Goal: Information Seeking & Learning: Learn about a topic

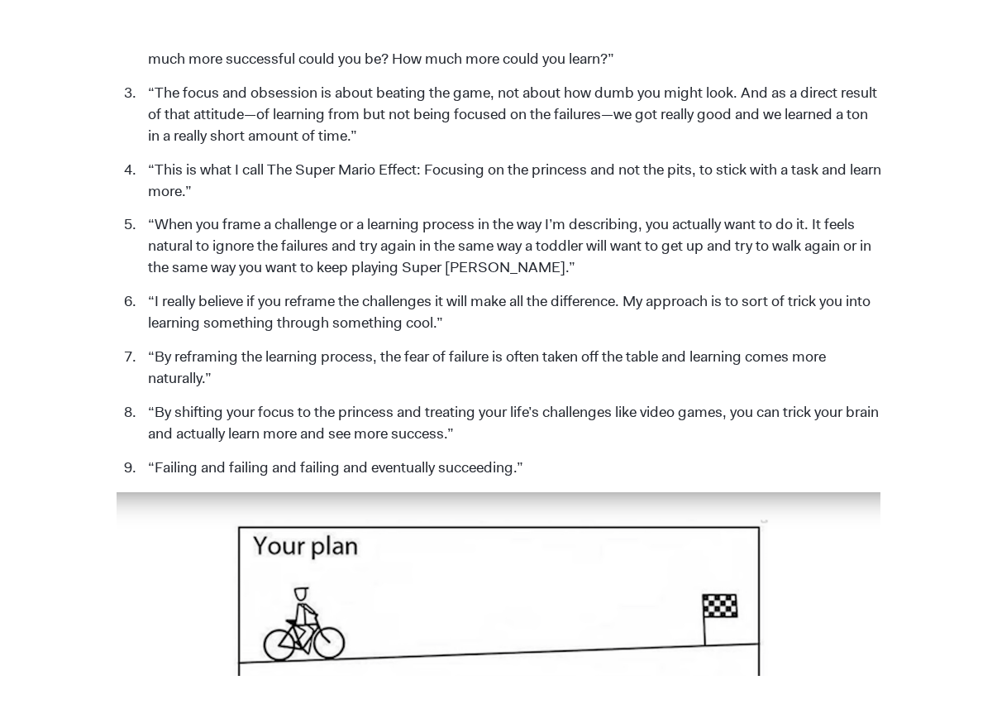
scroll to position [2218, 0]
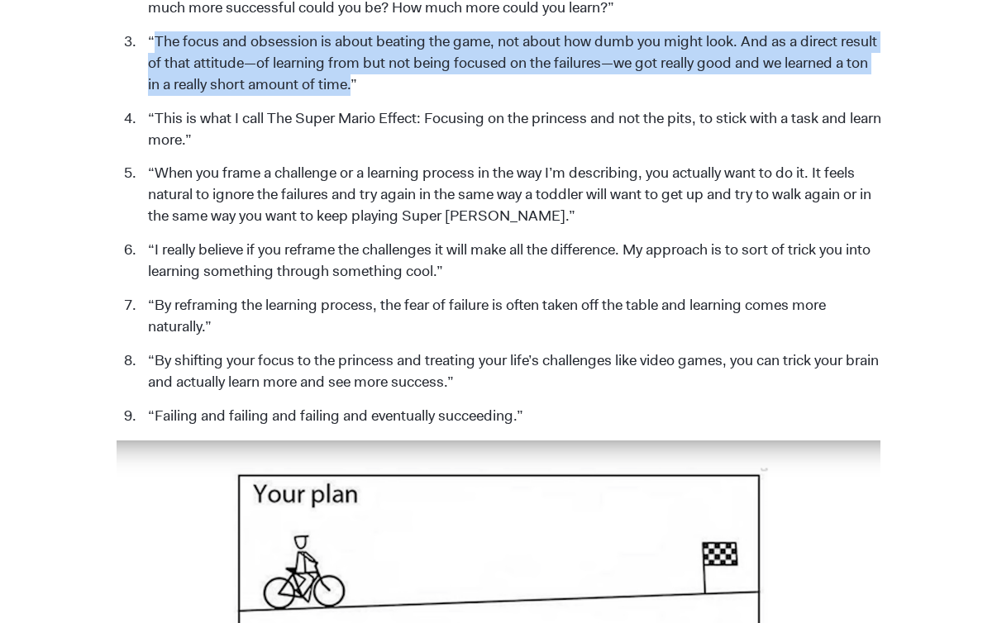
drag, startPoint x: 155, startPoint y: 17, endPoint x: 351, endPoint y: 61, distance: 201.0
click at [351, 61] on li "“The focus and obsession is about beating the game, not about how dumb you migh…" at bounding box center [511, 63] width 742 height 64
copy li "The focus and obsession is about beating the game, not about how dumb you might…"
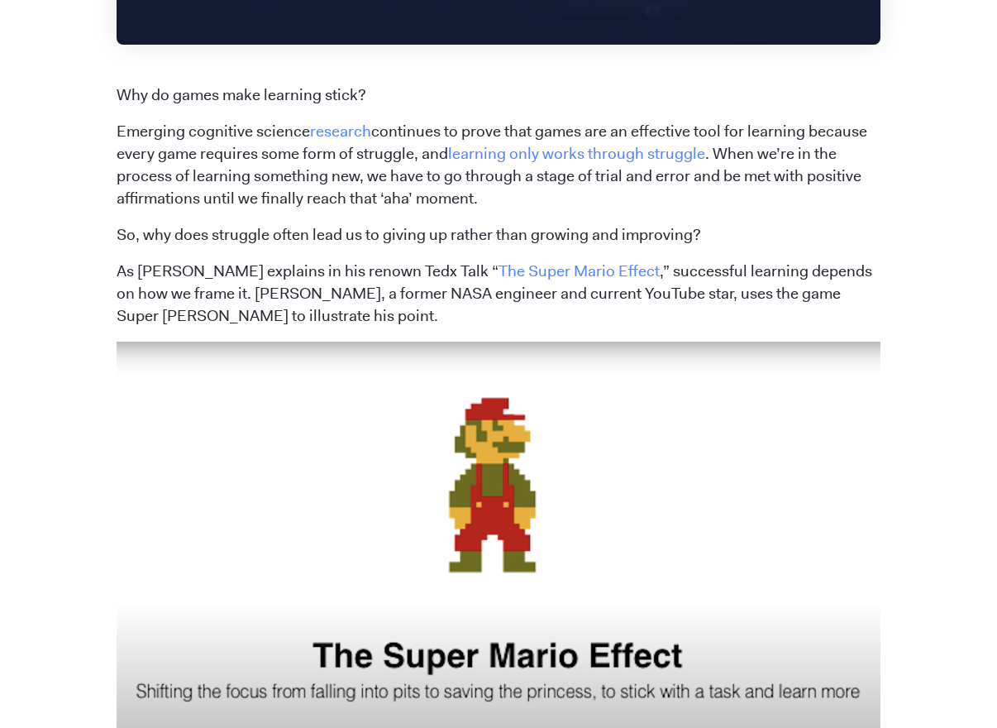
scroll to position [1041, 0]
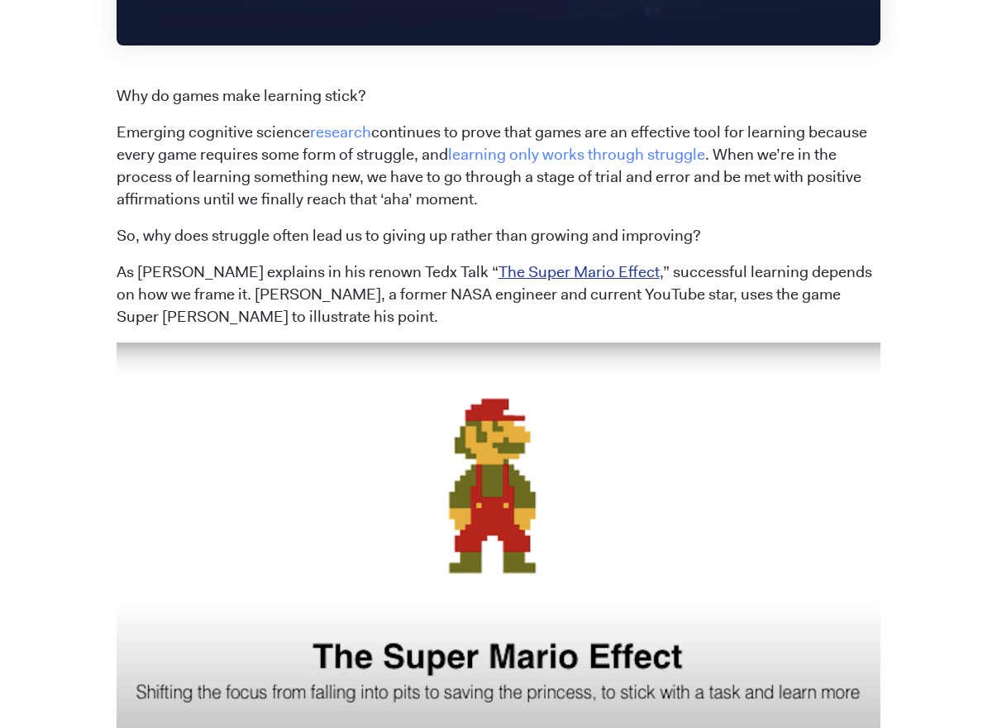
click at [572, 275] on link "The Super Mario Effect" at bounding box center [579, 271] width 161 height 21
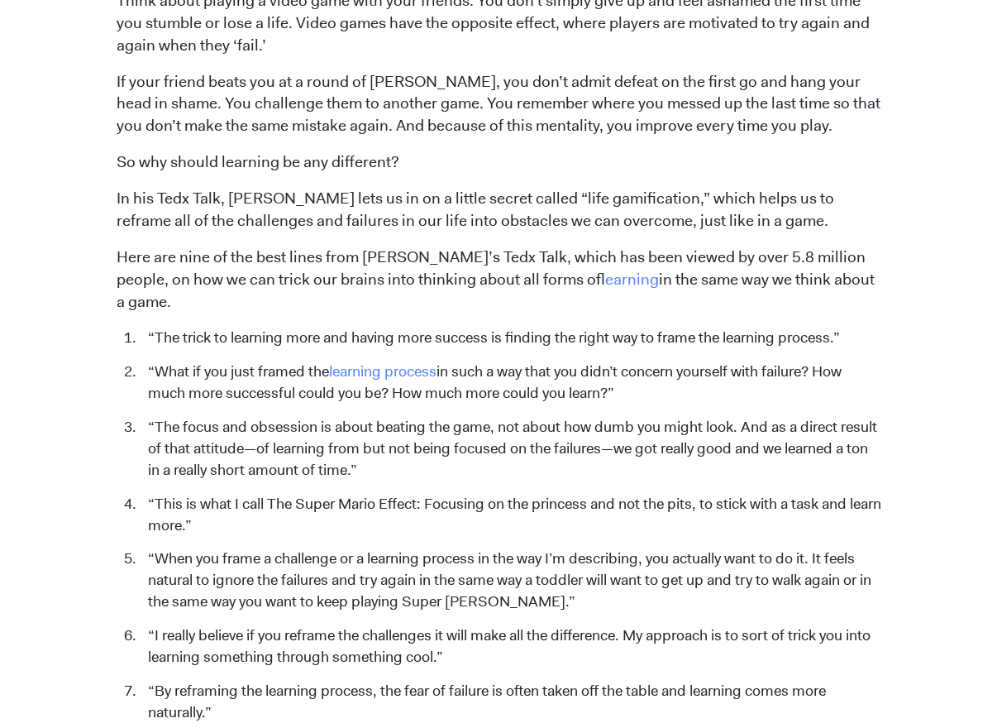
scroll to position [2048, 0]
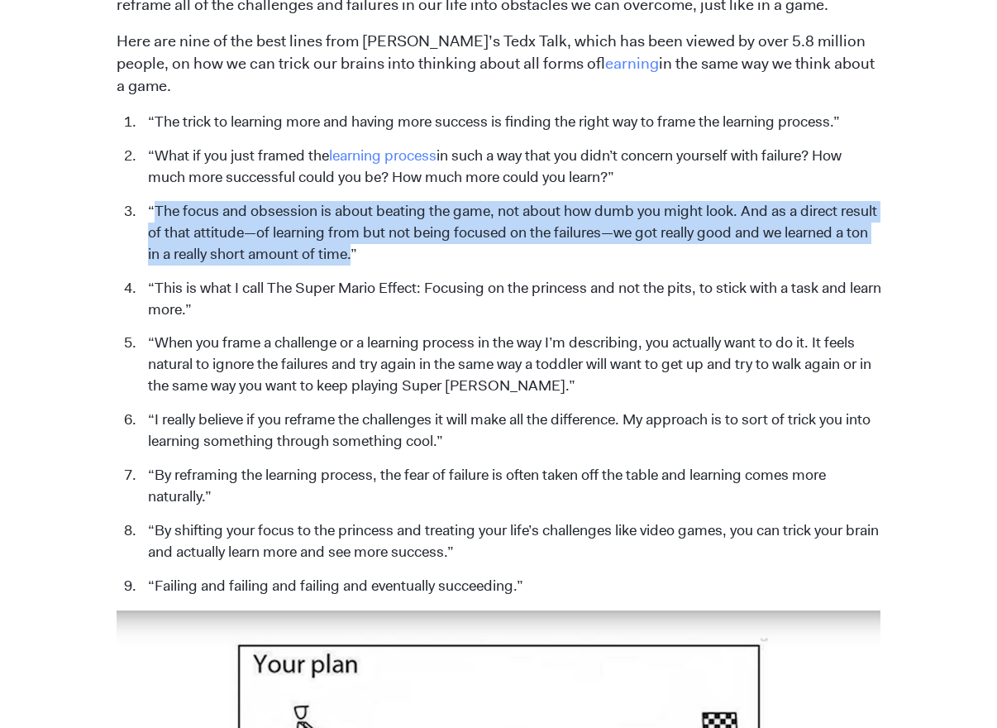
drag, startPoint x: 154, startPoint y: 186, endPoint x: 354, endPoint y: 229, distance: 204.7
click at [354, 229] on li "“The focus and obsession is about beating the game, not about how dumb you migh…" at bounding box center [511, 233] width 742 height 64
copy li "The focus and obsession is about beating the game, not about how dumb you might…"
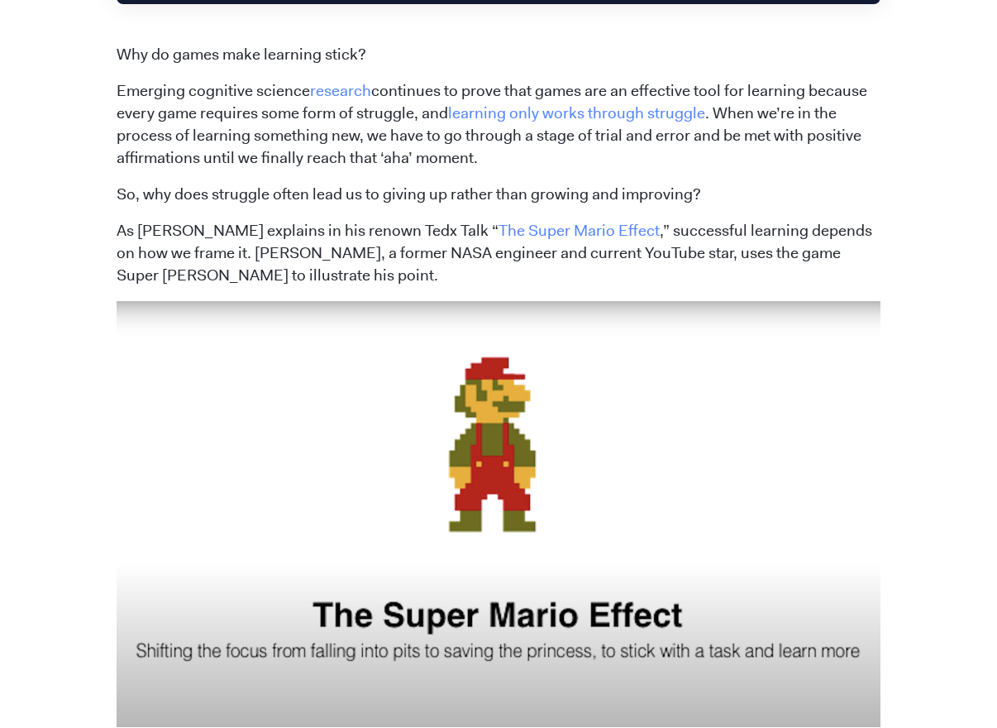
scroll to position [1075, 0]
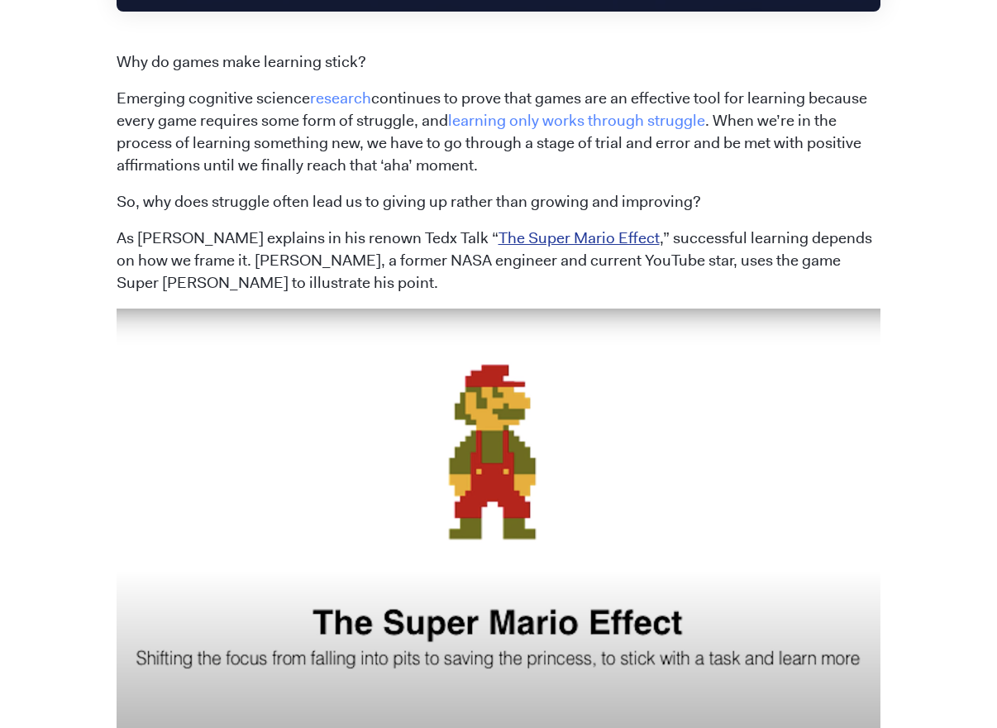
click at [548, 235] on link "The Super Mario Effect" at bounding box center [579, 237] width 161 height 21
